Goal: Task Accomplishment & Management: Use online tool/utility

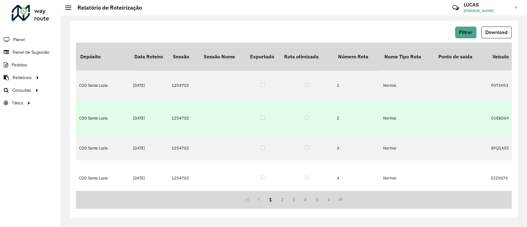
drag, startPoint x: 495, startPoint y: 36, endPoint x: 389, endPoint y: 100, distance: 123.6
click at [392, 100] on div "Filtrar Download Depósito Data Roteiro Sessão Sessão Nome Exportado Rota otimiz…" at bounding box center [294, 118] width 448 height 197
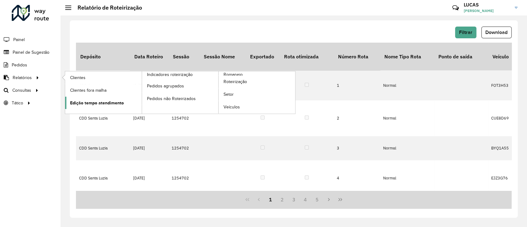
click at [121, 97] on link "Edição tempo atendimento" at bounding box center [103, 103] width 77 height 12
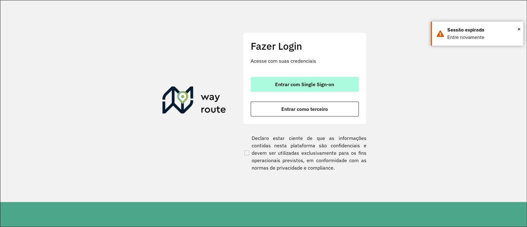
click at [337, 83] on button "Entrar com Single Sign-on" at bounding box center [305, 84] width 108 height 15
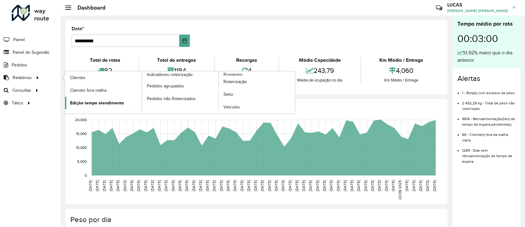
click at [78, 103] on span "Edição tempo atendimento" at bounding box center [97, 103] width 54 height 6
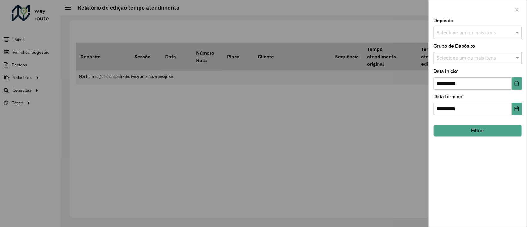
click at [460, 31] on input "text" at bounding box center [474, 32] width 79 height 7
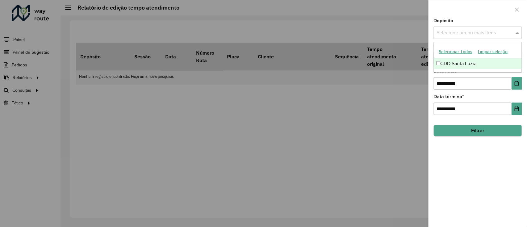
click at [460, 31] on input "text" at bounding box center [474, 32] width 79 height 7
click at [460, 61] on div "CDD Santa Luzia" at bounding box center [478, 63] width 88 height 11
click at [462, 81] on input "**********" at bounding box center [473, 83] width 78 height 12
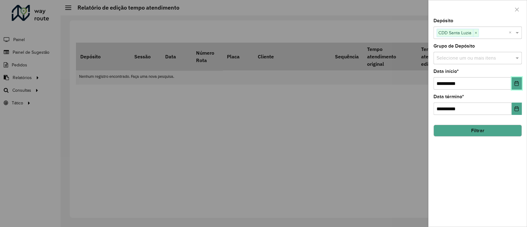
click at [517, 83] on icon "Choose Date" at bounding box center [517, 83] width 4 height 5
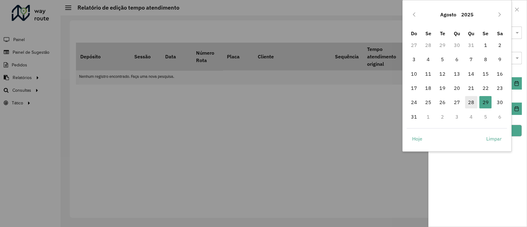
click at [469, 104] on span "28" at bounding box center [471, 102] width 12 height 12
type input "**********"
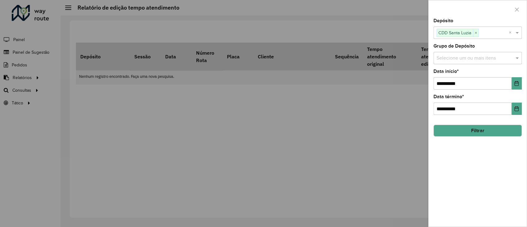
click at [484, 134] on button "Filtrar" at bounding box center [478, 131] width 88 height 12
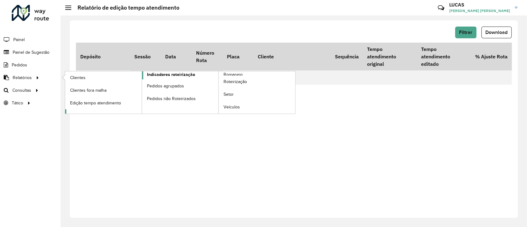
click at [191, 73] on span "Indicadores roteirização" at bounding box center [171, 74] width 48 height 6
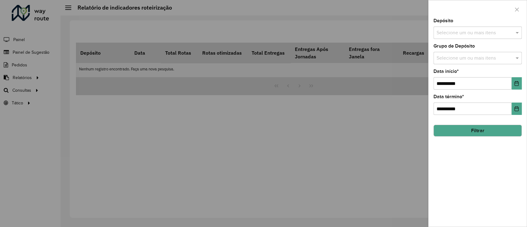
click at [457, 29] on input "text" at bounding box center [474, 32] width 79 height 7
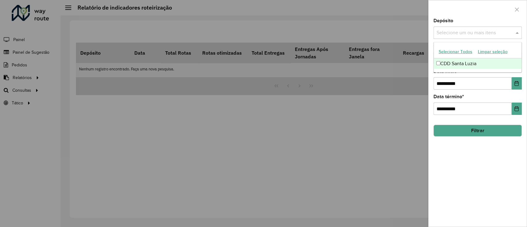
click at [452, 64] on div "CDD Santa Luzia" at bounding box center [478, 63] width 88 height 11
click at [476, 129] on button "Filtrar" at bounding box center [478, 131] width 88 height 12
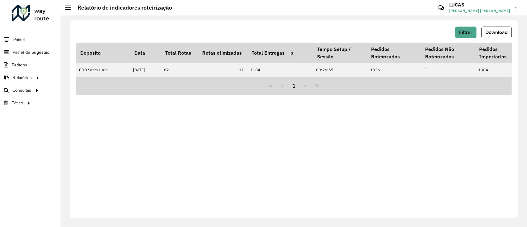
scroll to position [0, 1779]
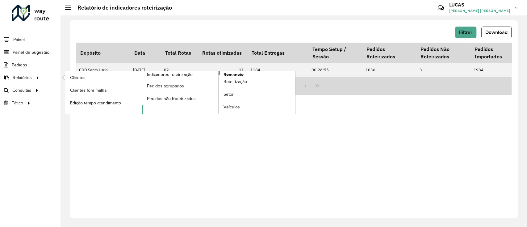
click at [233, 74] on span "Romaneio" at bounding box center [234, 74] width 20 height 6
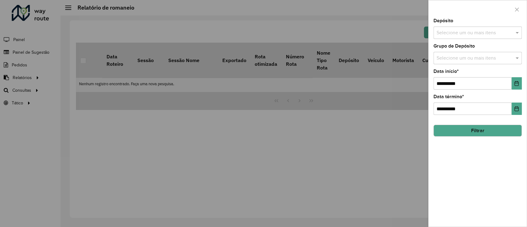
click at [441, 29] on input "text" at bounding box center [474, 32] width 79 height 7
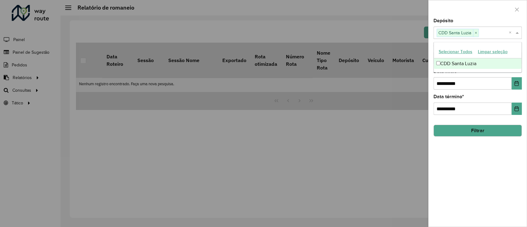
click at [473, 128] on button "Filtrar" at bounding box center [478, 131] width 88 height 12
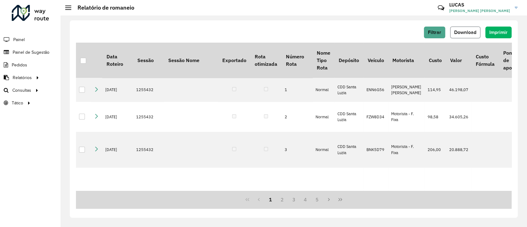
click at [463, 38] on button "Download" at bounding box center [465, 33] width 30 height 12
click at [431, 32] on span "Filtrar" at bounding box center [434, 32] width 13 height 5
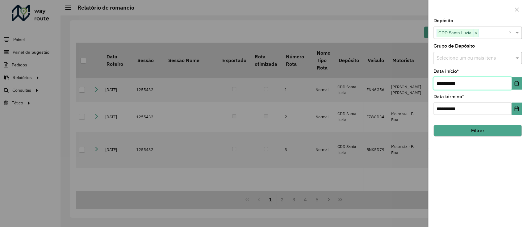
click at [495, 84] on input "**********" at bounding box center [473, 83] width 78 height 12
click at [515, 82] on icon "Choose Date" at bounding box center [517, 83] width 4 height 5
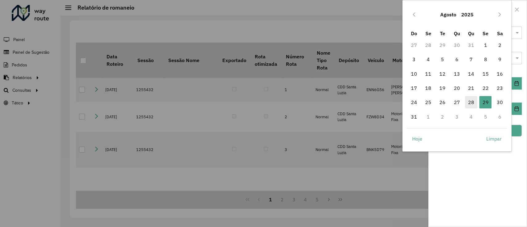
click at [466, 103] on span "28" at bounding box center [471, 102] width 12 height 12
type input "**********"
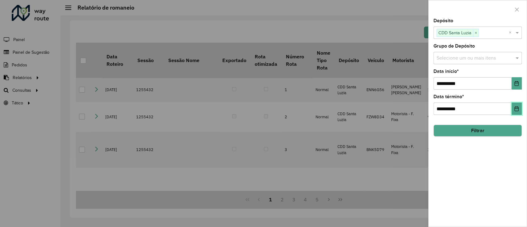
click at [515, 108] on icon "Choose Date" at bounding box center [517, 108] width 4 height 5
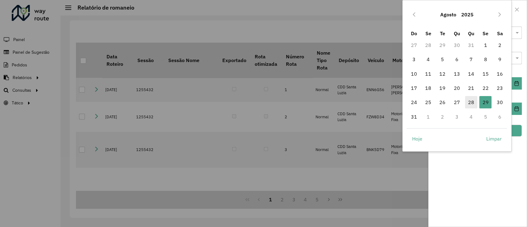
click at [471, 101] on span "28" at bounding box center [471, 102] width 12 height 12
type input "**********"
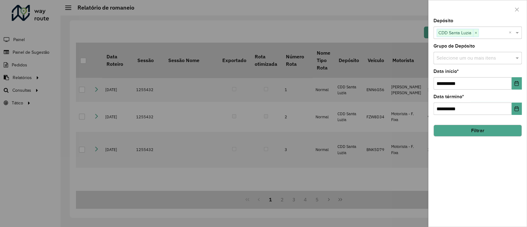
click at [475, 132] on button "Filtrar" at bounding box center [478, 131] width 88 height 12
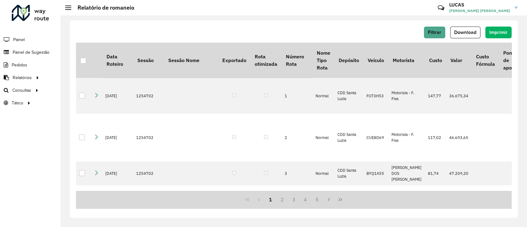
click at [469, 29] on button "Download" at bounding box center [465, 33] width 30 height 12
click at [84, 92] on span "Roteirização" at bounding box center [82, 90] width 25 height 6
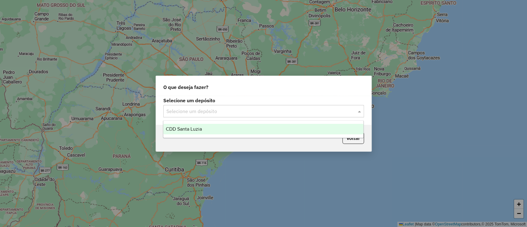
click at [282, 113] on input "text" at bounding box center [257, 111] width 182 height 7
click at [261, 135] on ng-dropdown-panel "CDD Santa Luzia" at bounding box center [263, 129] width 201 height 18
click at [273, 127] on div "CDD Santa Luzia" at bounding box center [263, 129] width 200 height 11
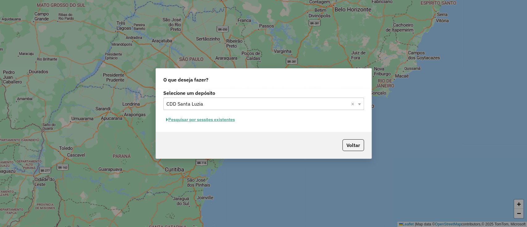
click at [226, 118] on button "Pesquisar por sessões existentes" at bounding box center [200, 120] width 74 height 10
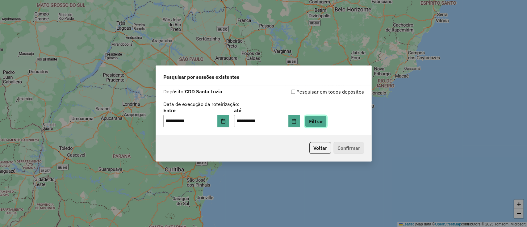
click at [327, 122] on button "Filtrar" at bounding box center [316, 122] width 22 height 12
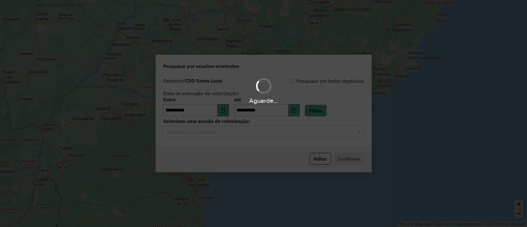
click at [252, 137] on hb-app "**********" at bounding box center [263, 113] width 527 height 227
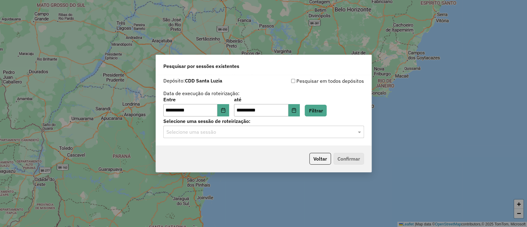
click at [254, 134] on input "text" at bounding box center [257, 131] width 182 height 7
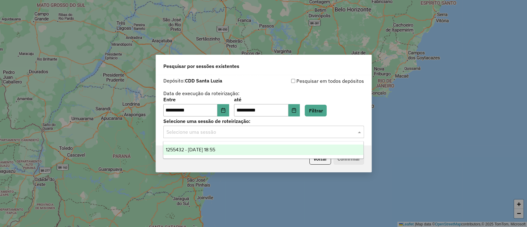
click at [215, 149] on span "1255432 - 29/08/2025 18:55" at bounding box center [190, 149] width 49 height 5
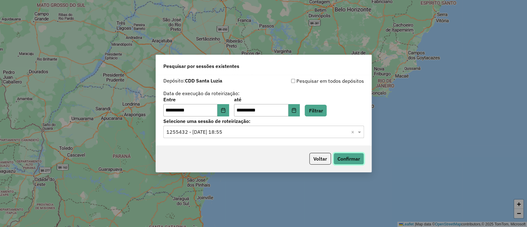
click at [347, 159] on button "Confirmar" at bounding box center [349, 159] width 31 height 12
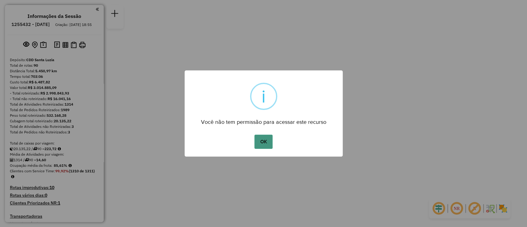
click at [258, 143] on button "OK" at bounding box center [263, 142] width 18 height 14
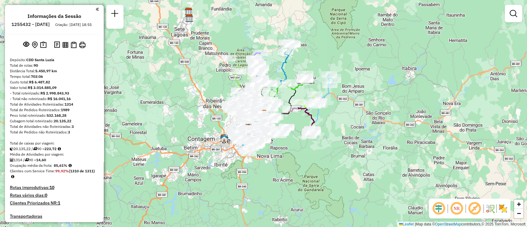
click at [510, 18] on link at bounding box center [513, 13] width 12 height 12
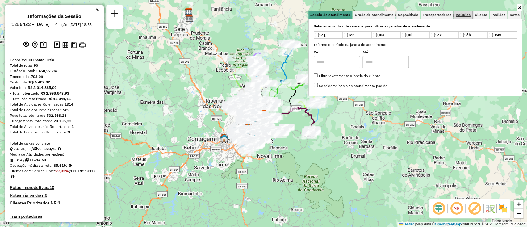
click at [462, 15] on span "Veículos" at bounding box center [463, 15] width 15 height 4
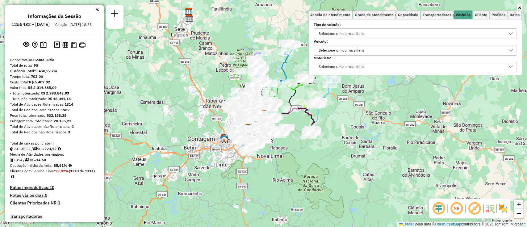
click at [365, 52] on div "Selecione um ou mais itens" at bounding box center [342, 50] width 50 height 10
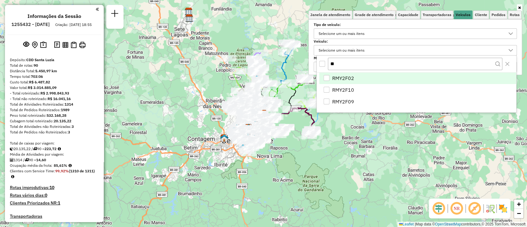
type input "**"
click at [350, 80] on span "RMY2F02" at bounding box center [343, 77] width 22 height 7
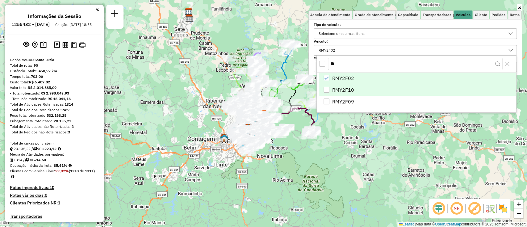
click at [347, 90] on span "RMY2F10" at bounding box center [343, 89] width 22 height 7
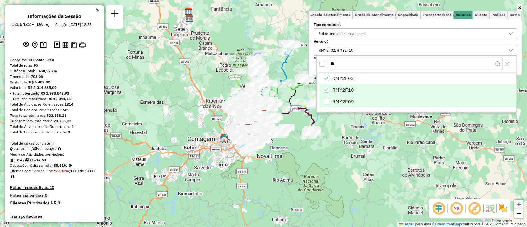
click at [347, 100] on span "RMY2F09" at bounding box center [343, 101] width 22 height 7
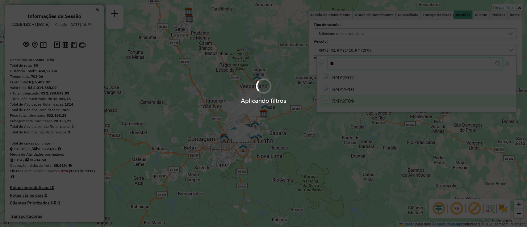
drag, startPoint x: 344, startPoint y: 65, endPoint x: 312, endPoint y: 64, distance: 32.8
click at [327, 65] on body "Aplicando filtros Pop-up bloqueado! Seu navegador bloqueou automáticamente a ab…" at bounding box center [263, 113] width 527 height 227
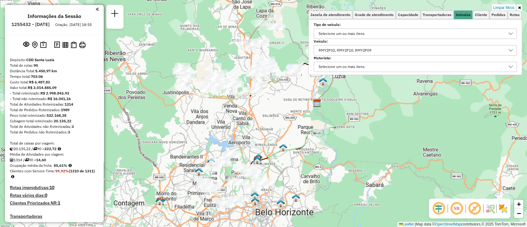
drag, startPoint x: 273, startPoint y: 146, endPoint x: 283, endPoint y: 129, distance: 19.7
click at [283, 129] on div "Limpar filtros Janela de atendimento Grade de atendimento Capacidade Transporta…" at bounding box center [263, 113] width 527 height 227
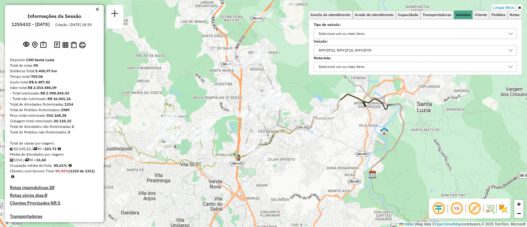
drag, startPoint x: 258, startPoint y: 118, endPoint x: 254, endPoint y: 205, distance: 86.9
click at [254, 205] on div "Limpar filtros Janela de atendimento Grade de atendimento Capacidade Transporta…" at bounding box center [263, 113] width 527 height 227
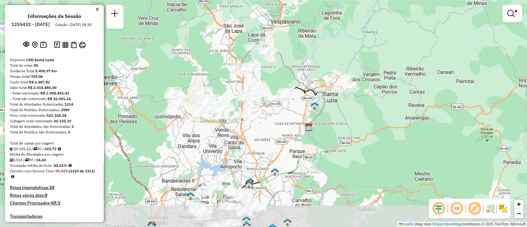
drag, startPoint x: 256, startPoint y: 201, endPoint x: 242, endPoint y: 82, distance: 119.5
click at [242, 82] on div "Limpar filtros Janela de atendimento Grade de atendimento Capacidade Transporta…" at bounding box center [263, 113] width 527 height 227
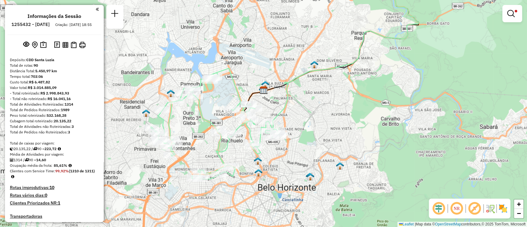
drag, startPoint x: 248, startPoint y: 184, endPoint x: 254, endPoint y: 193, distance: 11.0
click at [254, 193] on div "Limpar filtros Janela de atendimento Grade de atendimento Capacidade Transporta…" at bounding box center [263, 113] width 527 height 227
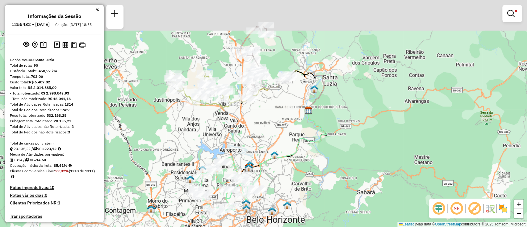
drag, startPoint x: 311, startPoint y: 108, endPoint x: 301, endPoint y: 153, distance: 46.2
click at [301, 153] on div "Limpar filtros Janela de atendimento Grade de atendimento Capacidade Transporta…" at bounding box center [263, 113] width 527 height 227
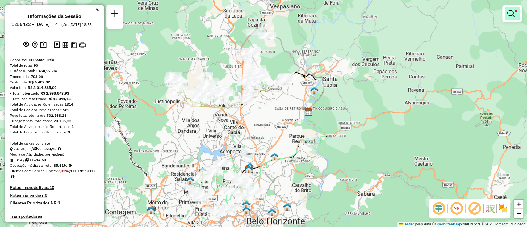
click at [516, 14] on link at bounding box center [512, 13] width 15 height 12
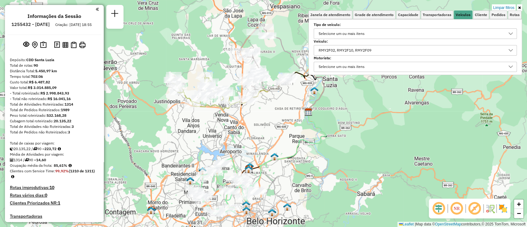
click at [406, 48] on div "RMY2F02, RMY2F10, RMY2F09" at bounding box center [411, 50] width 188 height 10
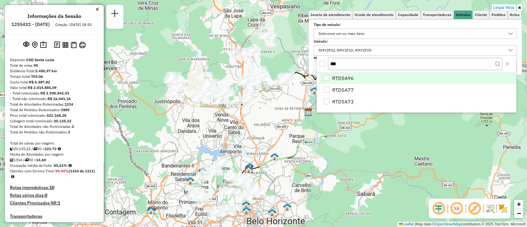
type input "***"
click at [345, 78] on span "RTD5A96" at bounding box center [343, 77] width 22 height 7
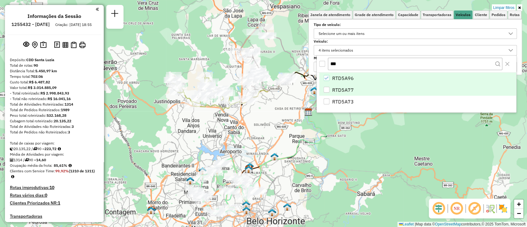
click at [344, 89] on span "RTD5A77" at bounding box center [343, 89] width 22 height 7
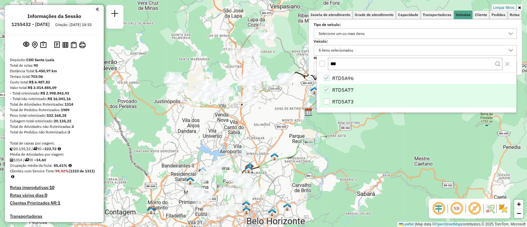
click at [340, 99] on span "RTD5A73" at bounding box center [343, 101] width 22 height 7
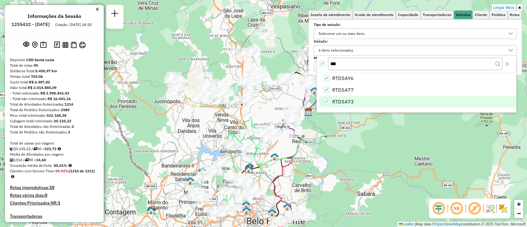
click at [357, 149] on div "Limpar filtros Janela de atendimento Grade de atendimento Capacidade Transporta…" at bounding box center [263, 113] width 527 height 227
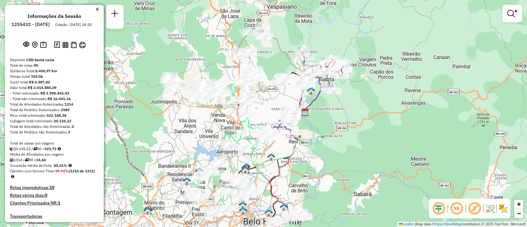
drag, startPoint x: 343, startPoint y: 145, endPoint x: 345, endPoint y: 149, distance: 5.2
click at [345, 149] on div "Limpar filtros Janela de atendimento Grade de atendimento Capacidade Transporta…" at bounding box center [263, 113] width 527 height 227
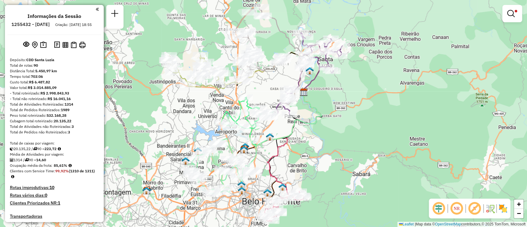
drag, startPoint x: 363, startPoint y: 164, endPoint x: 361, endPoint y: 144, distance: 20.1
click at [361, 144] on div "Limpar filtros Janela de atendimento Grade de atendimento Capacidade Transporta…" at bounding box center [263, 113] width 527 height 227
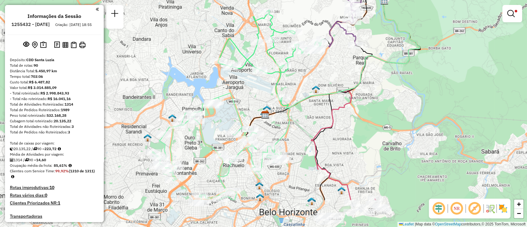
drag, startPoint x: 190, startPoint y: 162, endPoint x: 230, endPoint y: 120, distance: 57.7
click at [228, 111] on div "Limpar filtros Janela de atendimento Grade de atendimento Capacidade Transporta…" at bounding box center [263, 113] width 527 height 227
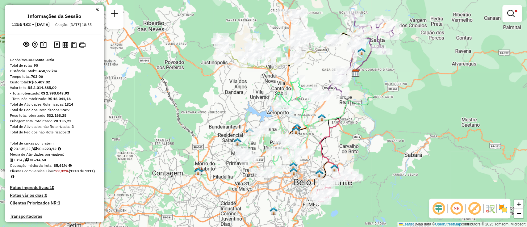
drag, startPoint x: 410, startPoint y: 112, endPoint x: 383, endPoint y: 131, distance: 33.0
click at [383, 131] on div "Limpar filtros Janela de atendimento Grade de atendimento Capacidade Transporta…" at bounding box center [263, 113] width 527 height 227
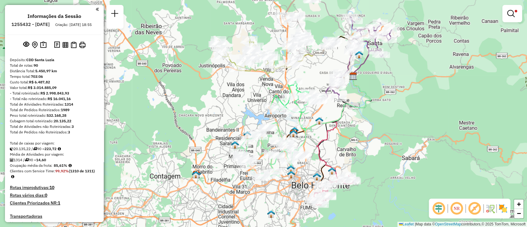
click at [448, 136] on div "Limpar filtros Janela de atendimento Grade de atendimento Capacidade Transporta…" at bounding box center [263, 113] width 527 height 227
click at [433, 136] on div "Limpar filtros Janela de atendimento Grade de atendimento Capacidade Transporta…" at bounding box center [263, 113] width 527 height 227
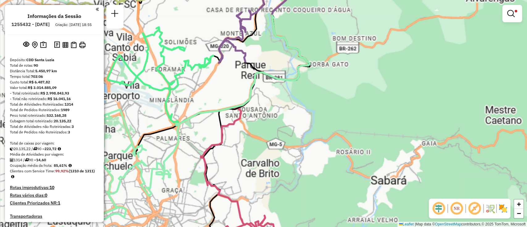
click at [433, 136] on div "Limpar filtros Janela de atendimento Grade de atendimento Capacidade Transporta…" at bounding box center [263, 113] width 527 height 227
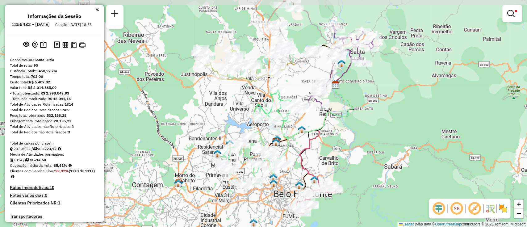
drag, startPoint x: 370, startPoint y: 130, endPoint x: 371, endPoint y: 136, distance: 5.9
click at [371, 136] on div "Limpar filtros Janela de atendimento Grade de atendimento Capacidade Transporta…" at bounding box center [263, 113] width 527 height 227
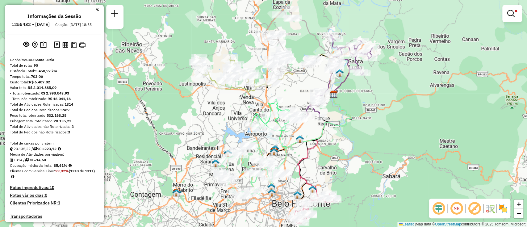
drag, startPoint x: 367, startPoint y: 131, endPoint x: 364, endPoint y: 139, distance: 8.8
click at [364, 139] on div "Limpar filtros Janela de atendimento Grade de atendimento Capacidade Transporta…" at bounding box center [263, 113] width 527 height 227
